Goal: Find specific page/section: Find specific page/section

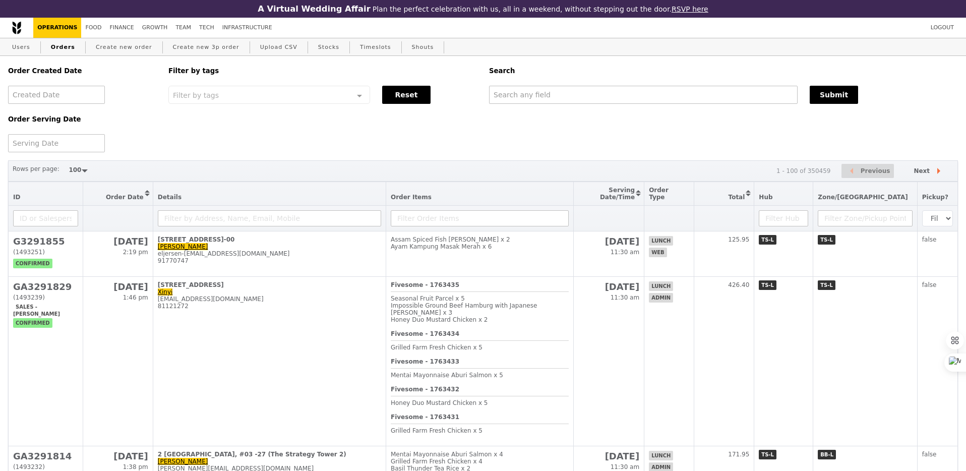
select select "100"
click at [517, 102] on input "text" at bounding box center [643, 95] width 308 height 18
type input "f"
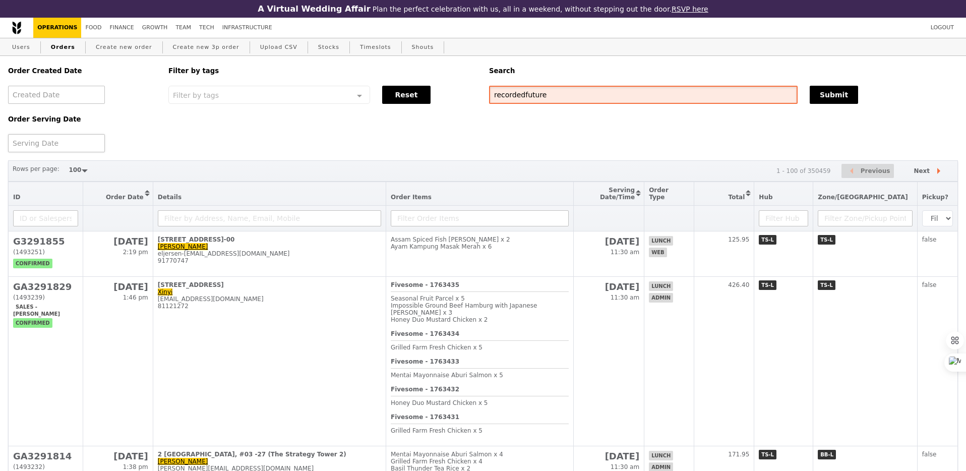
type input "recordedfuture"
click at [40, 145] on div at bounding box center [56, 143] width 97 height 18
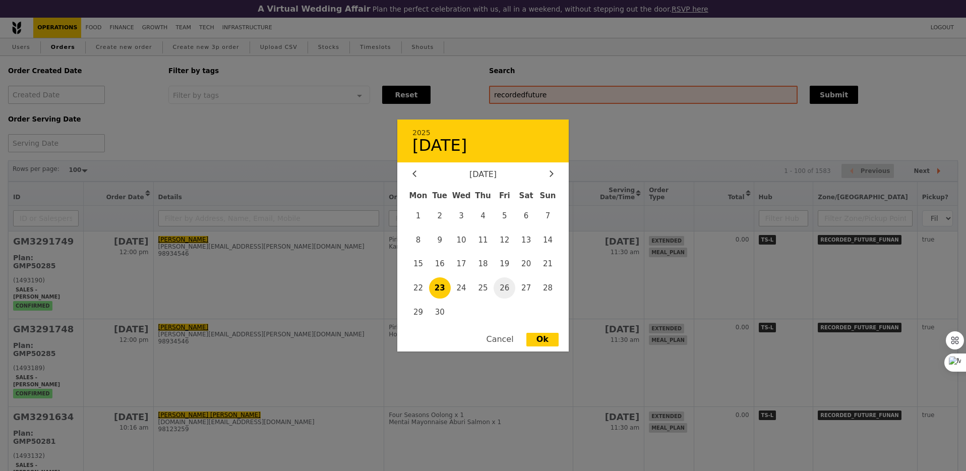
click at [506, 288] on span "26" at bounding box center [504, 288] width 22 height 22
type input "[DATE]"
